Goal: Transaction & Acquisition: Obtain resource

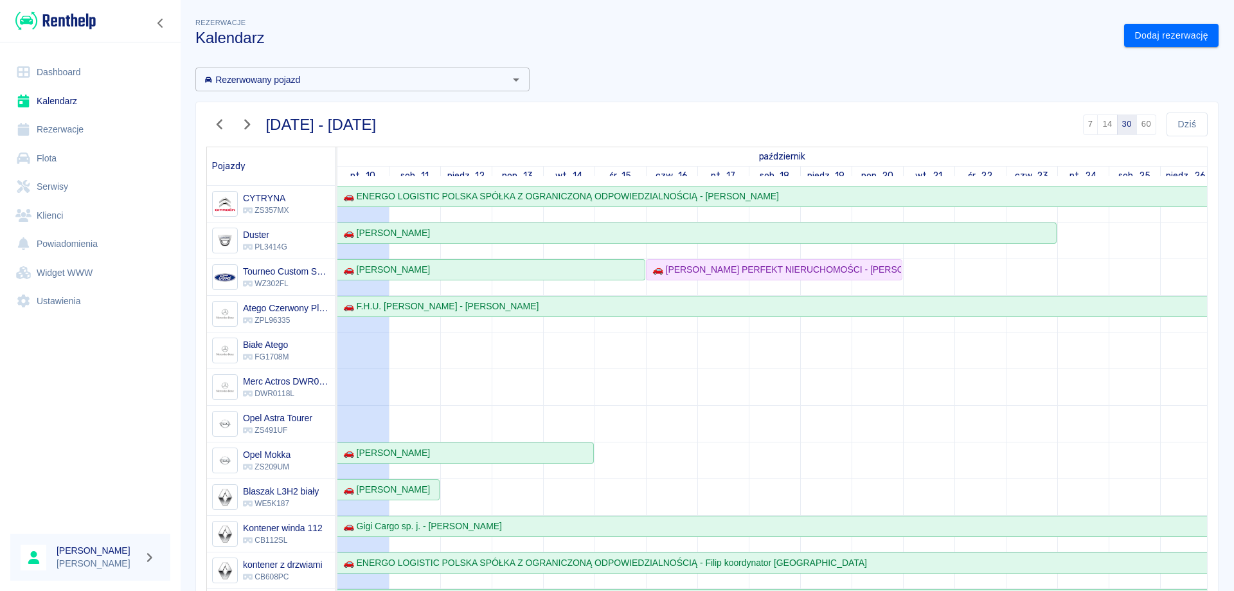
scroll to position [386, 0]
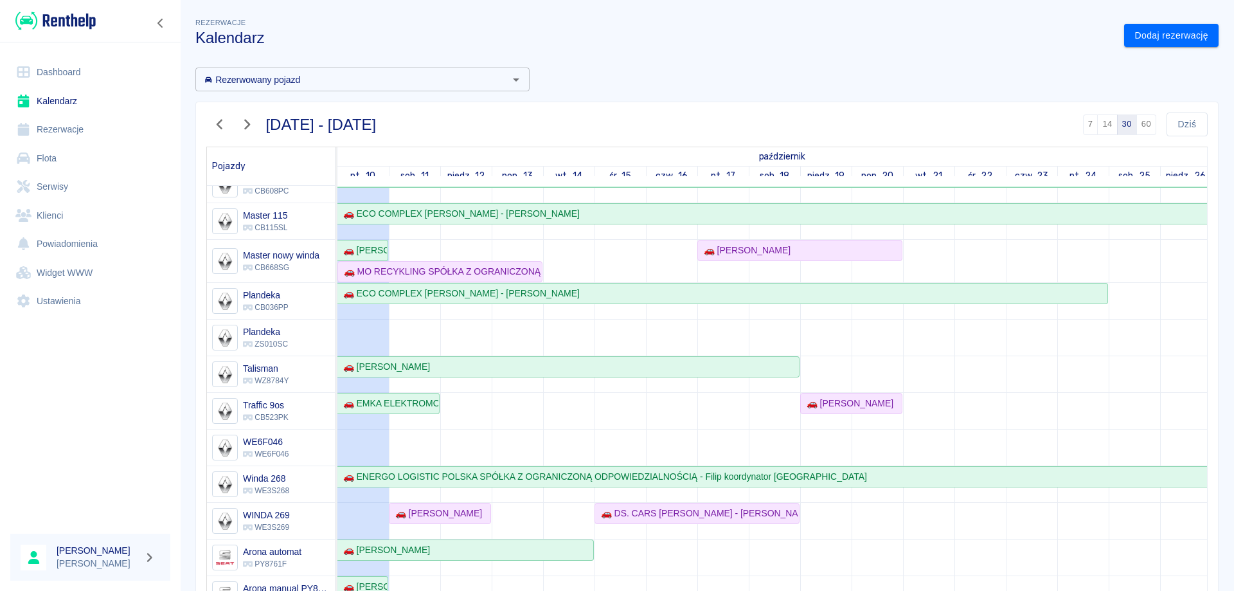
click at [59, 125] on link "Rezerwacje" at bounding box center [90, 129] width 160 height 29
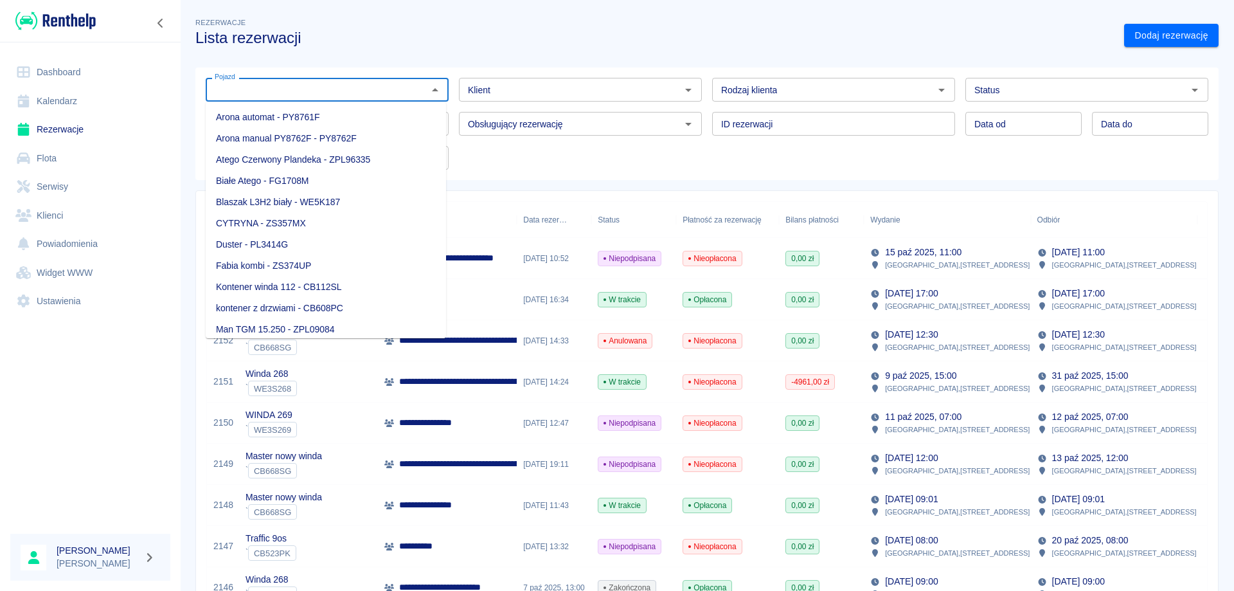
click at [320, 93] on input "Pojazd" at bounding box center [317, 90] width 214 height 16
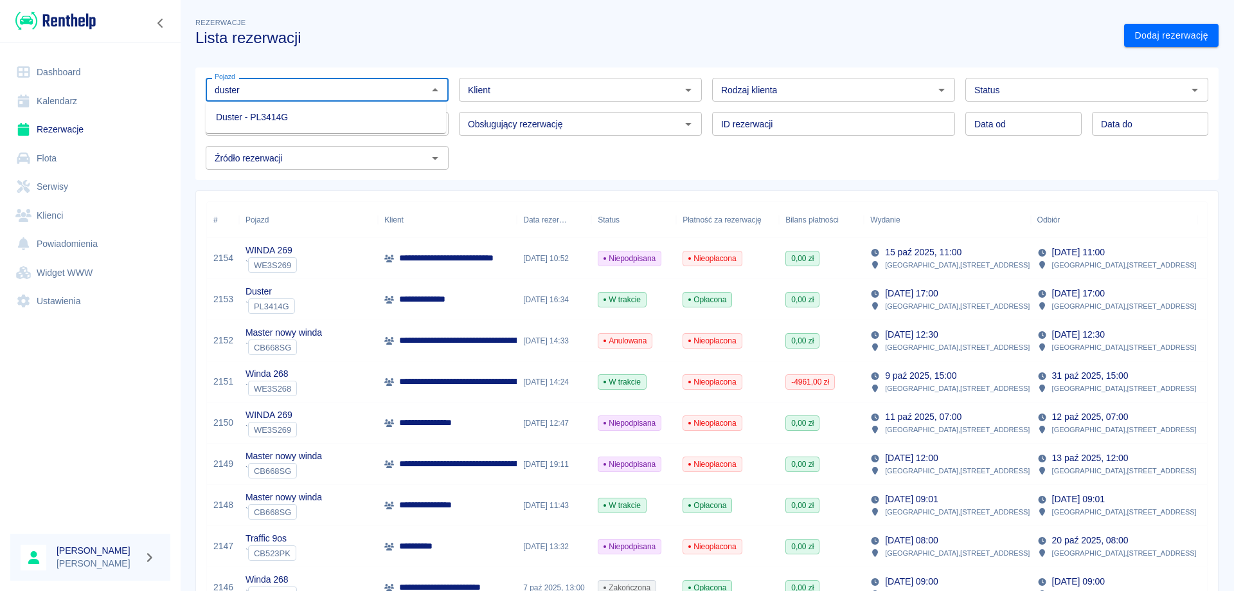
click at [285, 111] on li "Duster - PL3414G" at bounding box center [326, 117] width 240 height 21
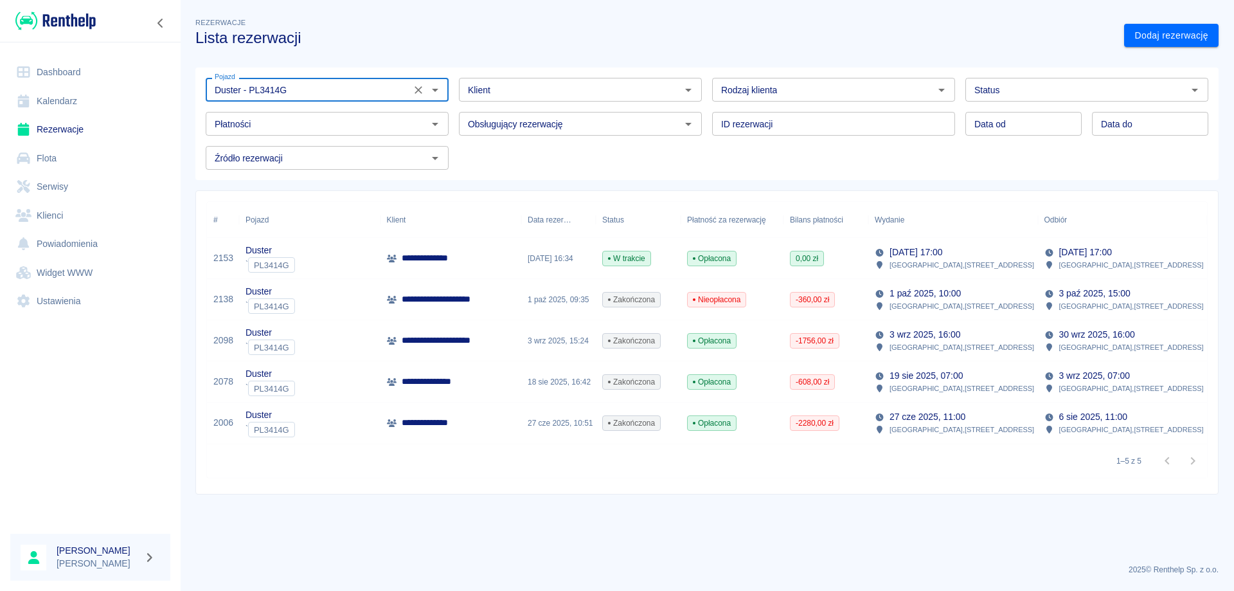
type input "Duster - PL3414G"
click at [430, 256] on p "**********" at bounding box center [432, 257] width 60 height 13
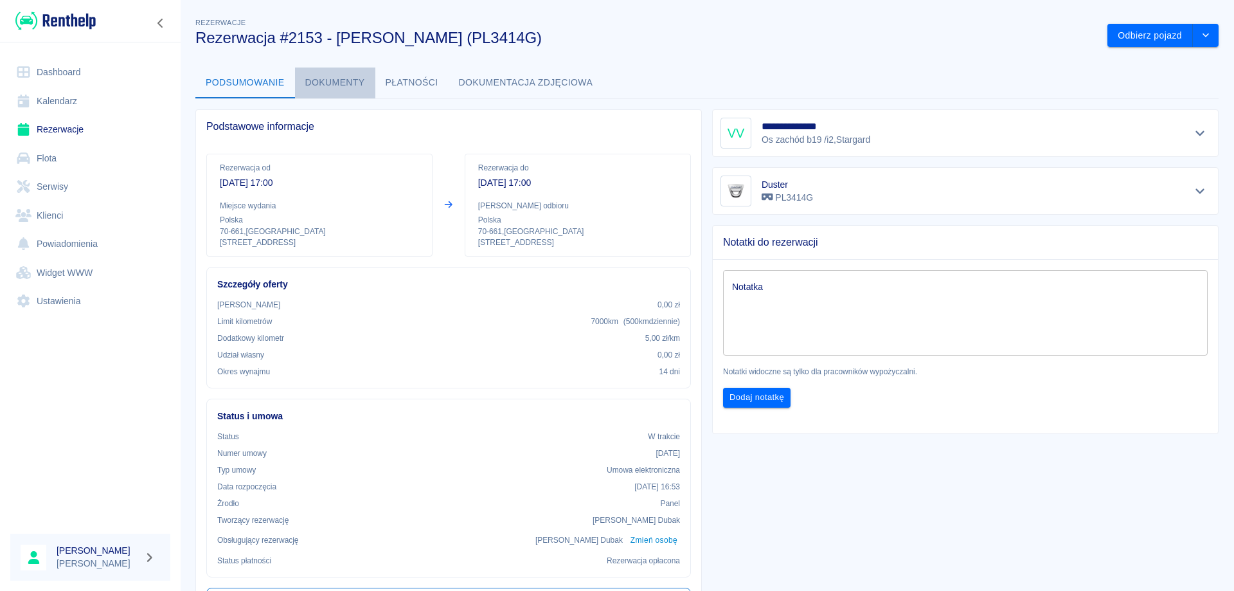
click at [352, 84] on button "Dokumenty" at bounding box center [335, 82] width 80 height 31
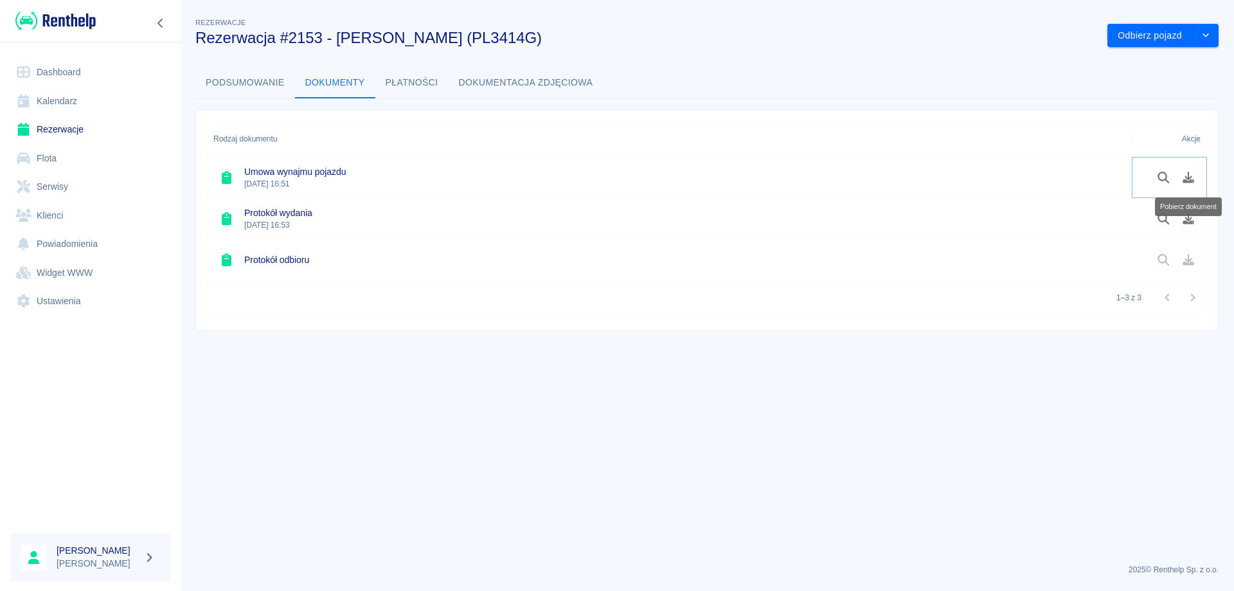
click at [1192, 179] on icon "Pobierz dokument" at bounding box center [1189, 178] width 12 height 12
click at [1187, 218] on icon "Pobierz dokument" at bounding box center [1189, 219] width 15 height 12
